Goal: Check status: Check status

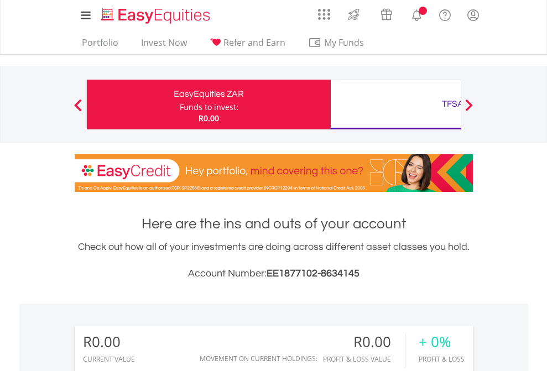
scroll to position [106, 174]
click at [180, 105] on div "Funds to invest:" at bounding box center [209, 107] width 59 height 11
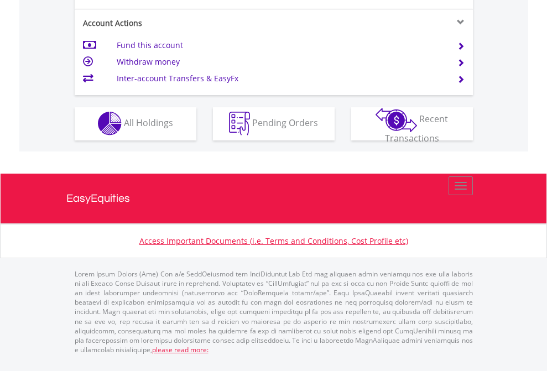
scroll to position [1035, 0]
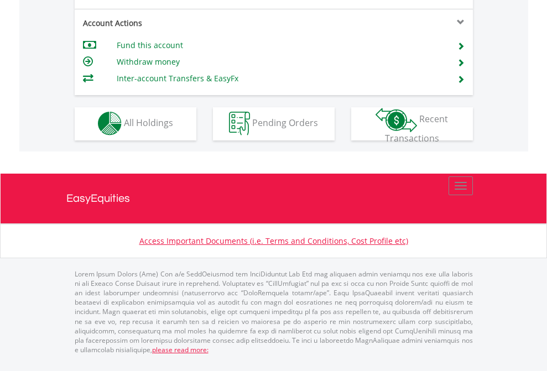
scroll to position [1035, 0]
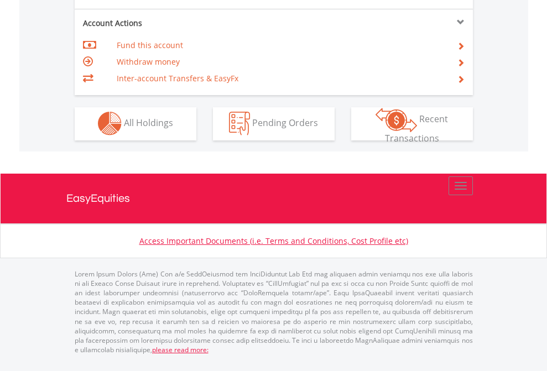
scroll to position [1035, 0]
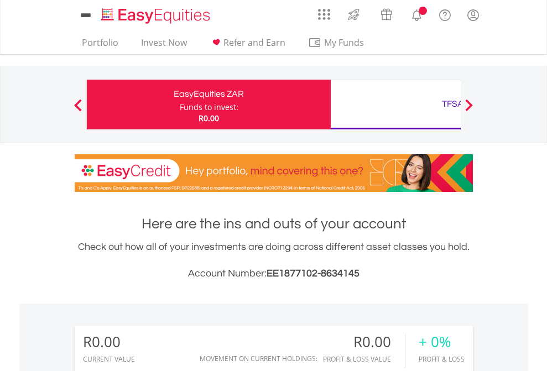
scroll to position [106, 174]
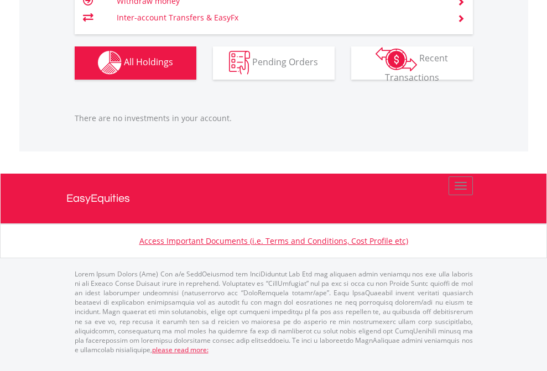
scroll to position [1095, 0]
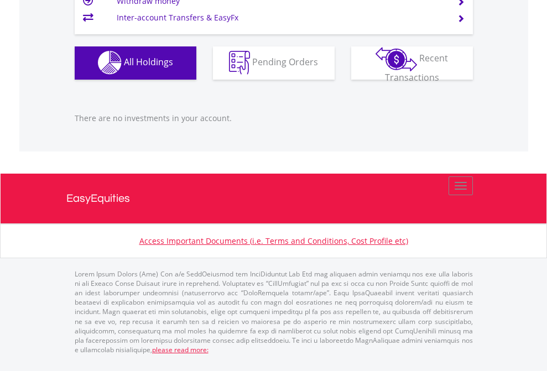
scroll to position [106, 174]
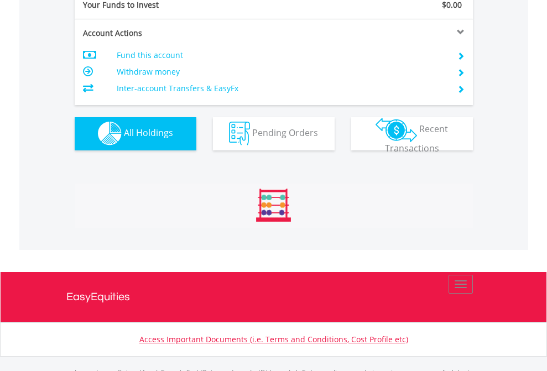
scroll to position [1095, 0]
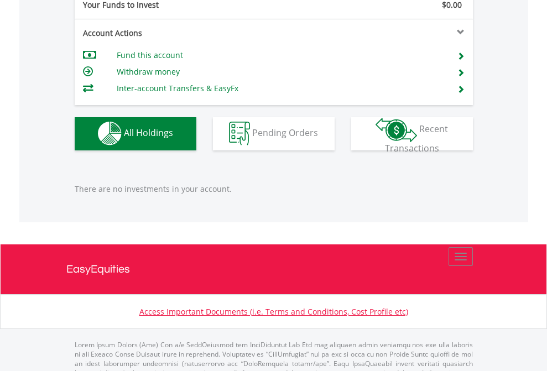
scroll to position [1095, 0]
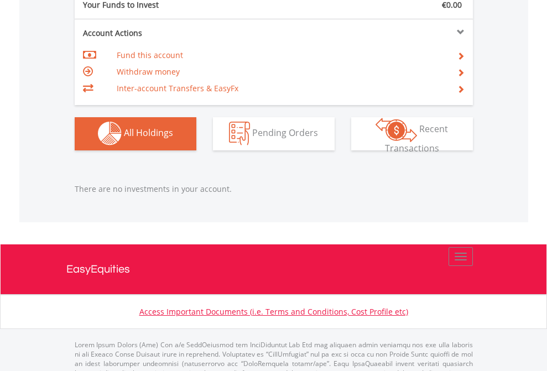
scroll to position [1095, 0]
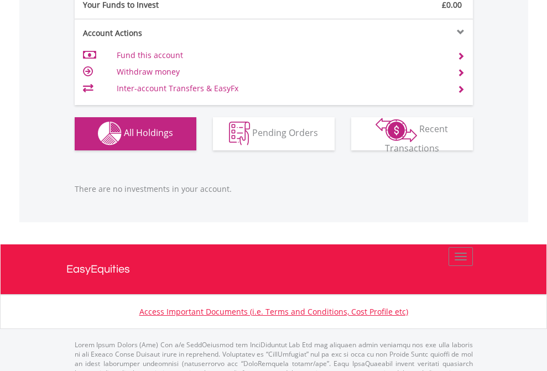
scroll to position [1095, 0]
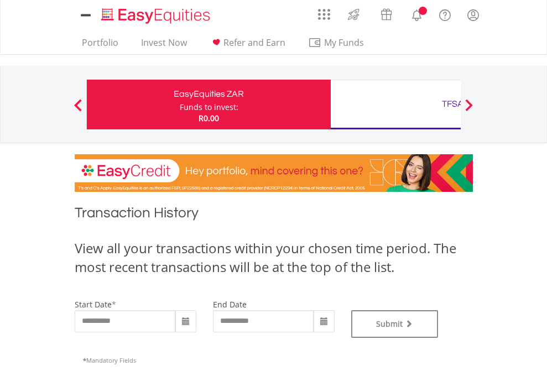
type input "**********"
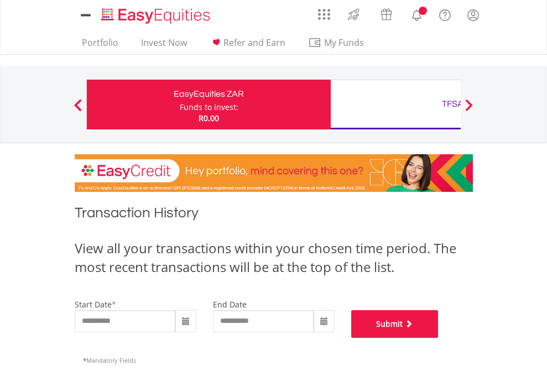
click at [439, 338] on button "Submit" at bounding box center [394, 324] width 87 height 28
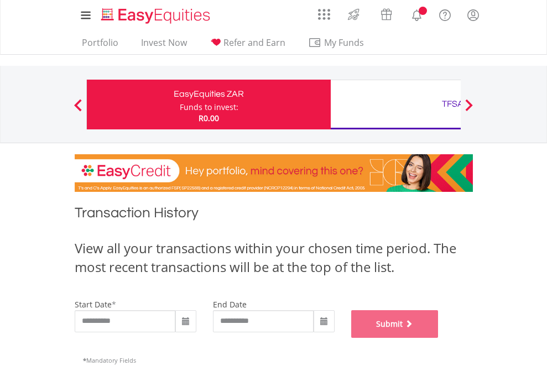
scroll to position [449, 0]
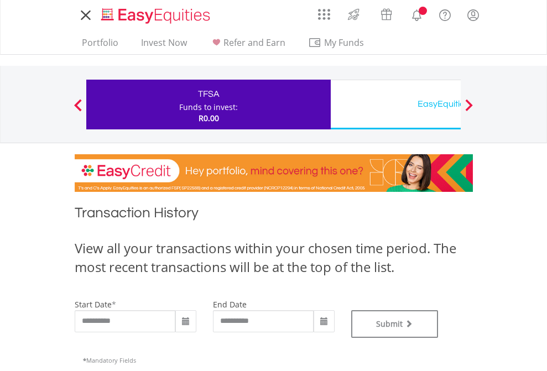
type input "**********"
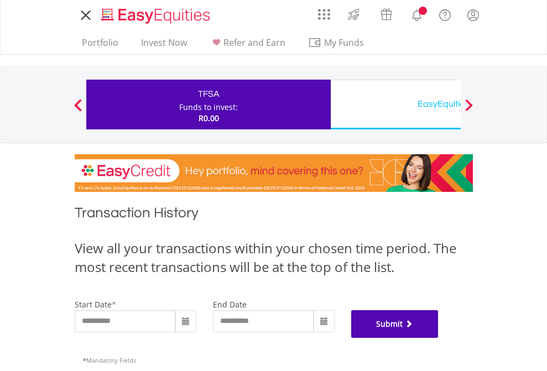
click at [439, 338] on button "Submit" at bounding box center [394, 324] width 87 height 28
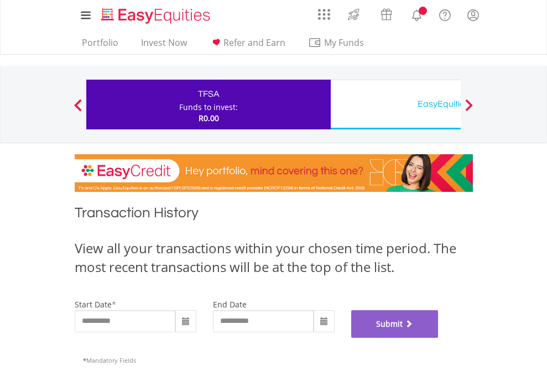
scroll to position [449, 0]
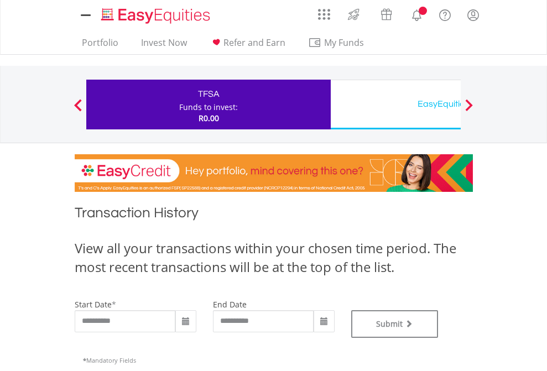
click at [396, 105] on div "EasyEquities USD" at bounding box center [452, 103] width 231 height 15
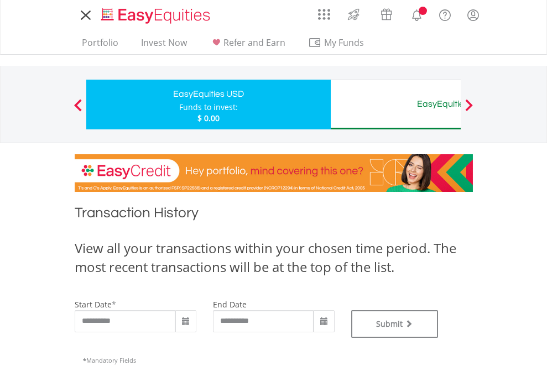
type input "**********"
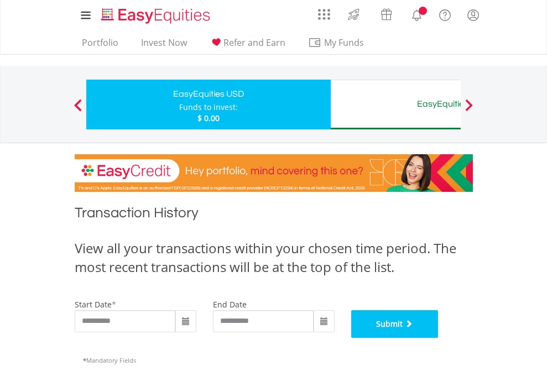
click at [439, 338] on button "Submit" at bounding box center [394, 324] width 87 height 28
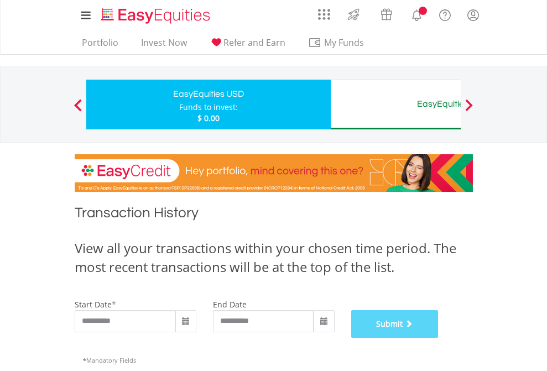
scroll to position [449, 0]
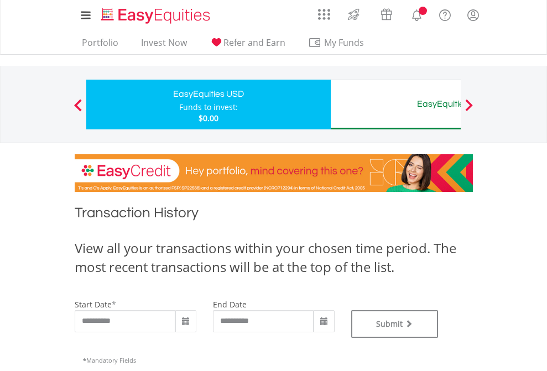
click at [396, 105] on div "EasyEquities AUD" at bounding box center [452, 103] width 231 height 15
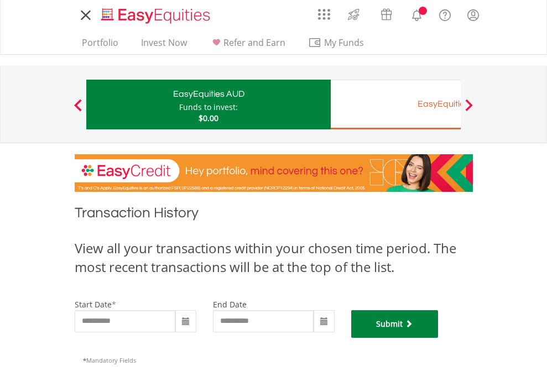
click at [439, 338] on button "Submit" at bounding box center [394, 324] width 87 height 28
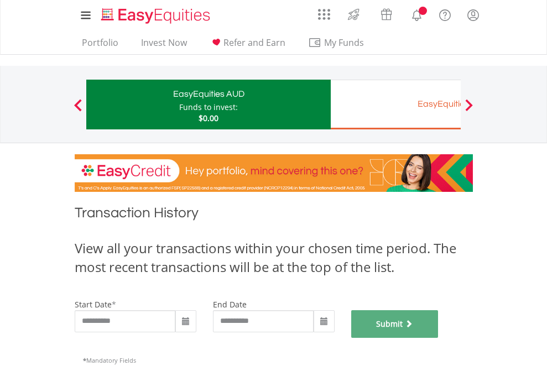
scroll to position [449, 0]
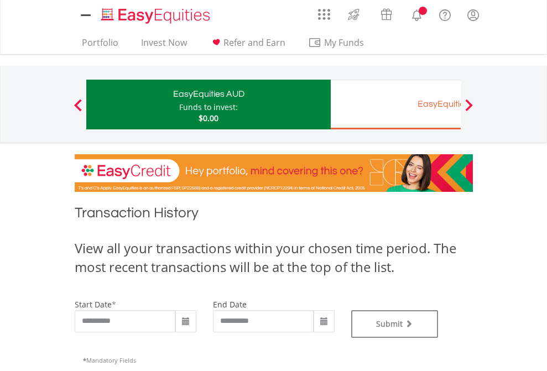
click at [396, 105] on div "EasyEquities EUR" at bounding box center [452, 103] width 231 height 15
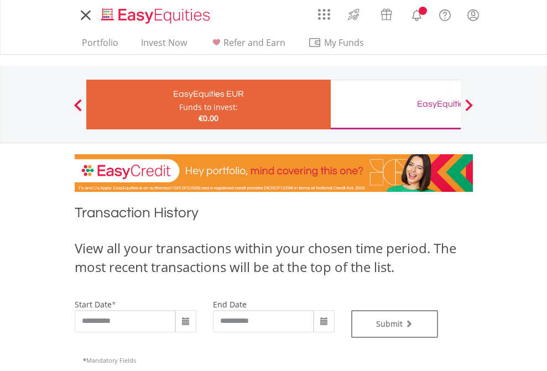
type input "**********"
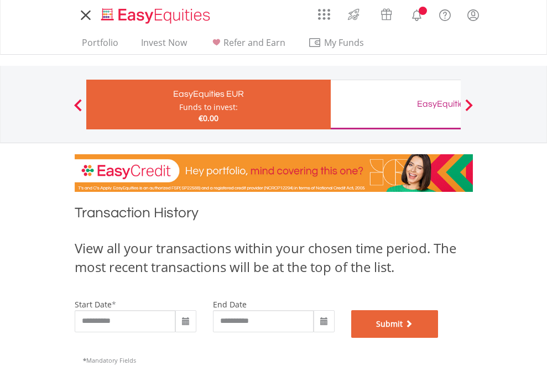
click at [439, 338] on button "Submit" at bounding box center [394, 324] width 87 height 28
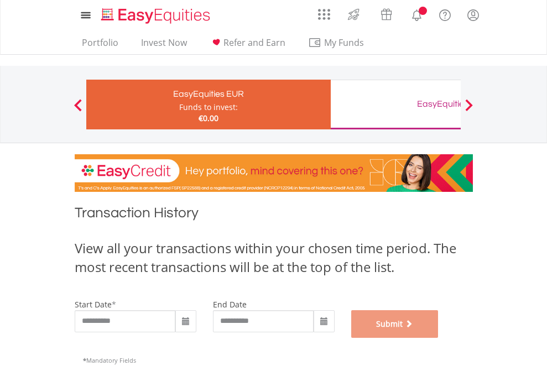
scroll to position [449, 0]
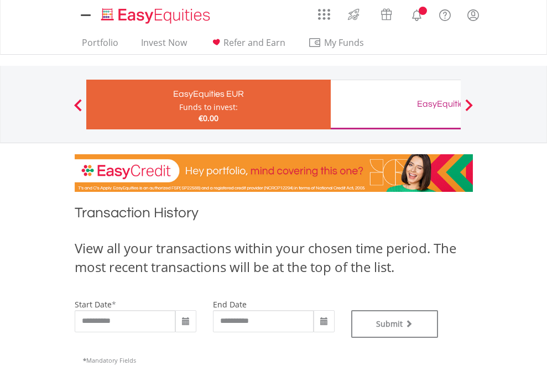
click at [396, 105] on div "EasyEquities GBP" at bounding box center [452, 103] width 231 height 15
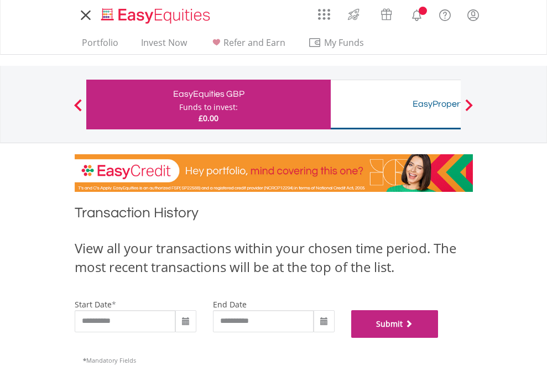
click at [439, 338] on button "Submit" at bounding box center [394, 324] width 87 height 28
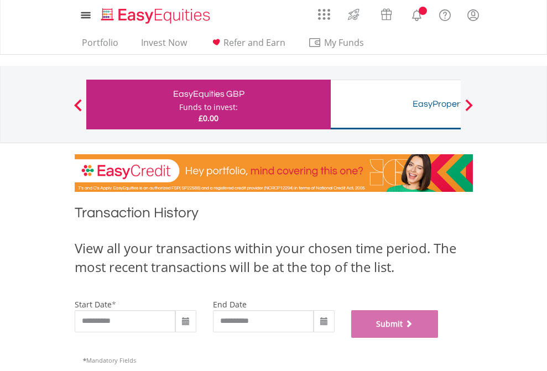
scroll to position [449, 0]
